Goal: Task Accomplishment & Management: Manage account settings

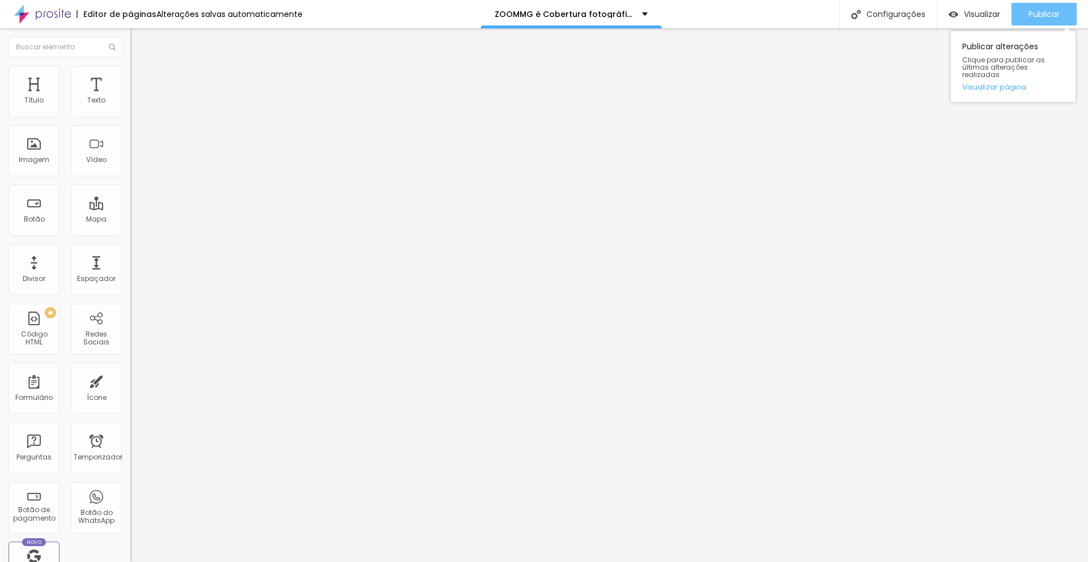
click at [1048, 15] on font "Publicar" at bounding box center [1044, 14] width 31 height 11
click at [1042, 19] on div "Publicar" at bounding box center [1044, 14] width 31 height 23
click at [1051, 11] on font "Publicar" at bounding box center [1044, 14] width 31 height 11
click at [1058, 16] on font "Publicar" at bounding box center [1044, 14] width 31 height 11
click at [1034, 22] on div "Publicar" at bounding box center [1044, 14] width 31 height 23
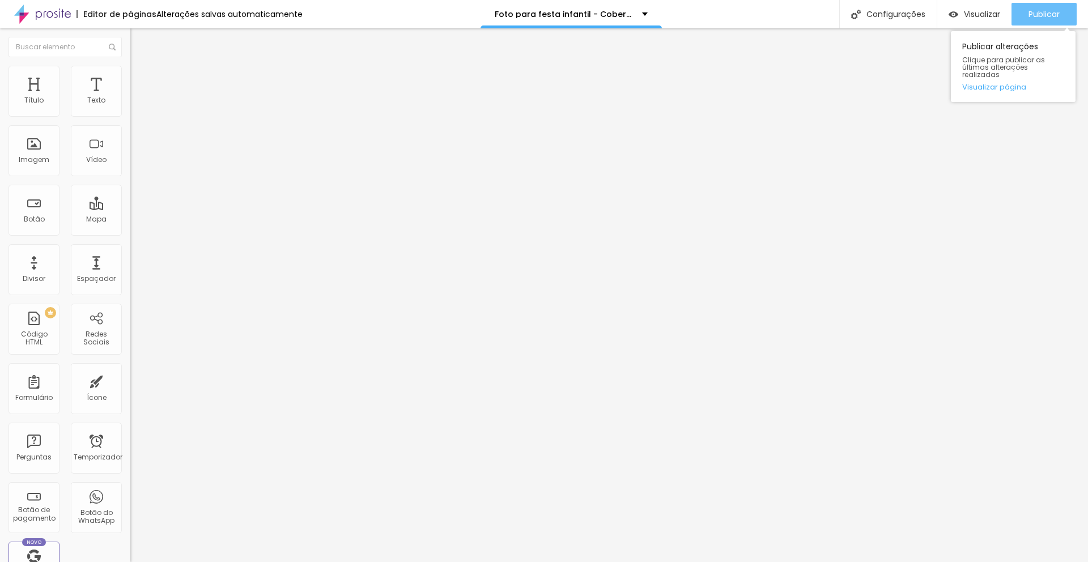
click at [1037, 20] on div "Publicar" at bounding box center [1044, 14] width 31 height 23
